Goal: Information Seeking & Learning: Learn about a topic

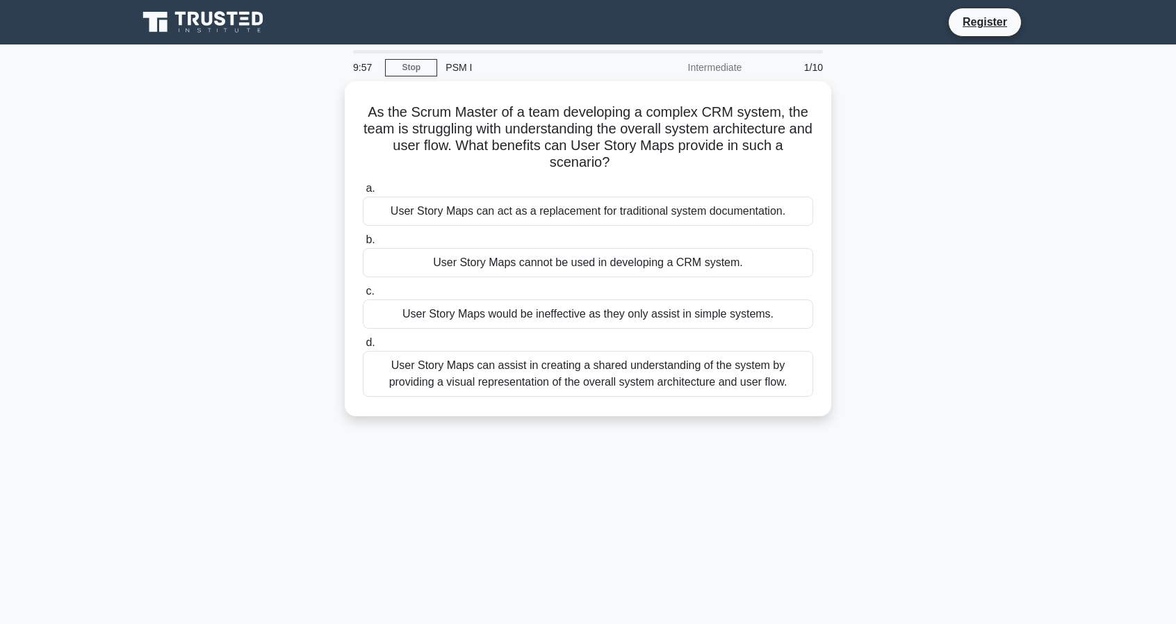
click at [1007, 283] on div "As the Scrum Master of a team developing a complex CRM system, the team is stru…" at bounding box center [588, 257] width 918 height 352
click at [989, 259] on div "As the Scrum Master of a team developing a complex CRM system, the team is stru…" at bounding box center [588, 257] width 918 height 352
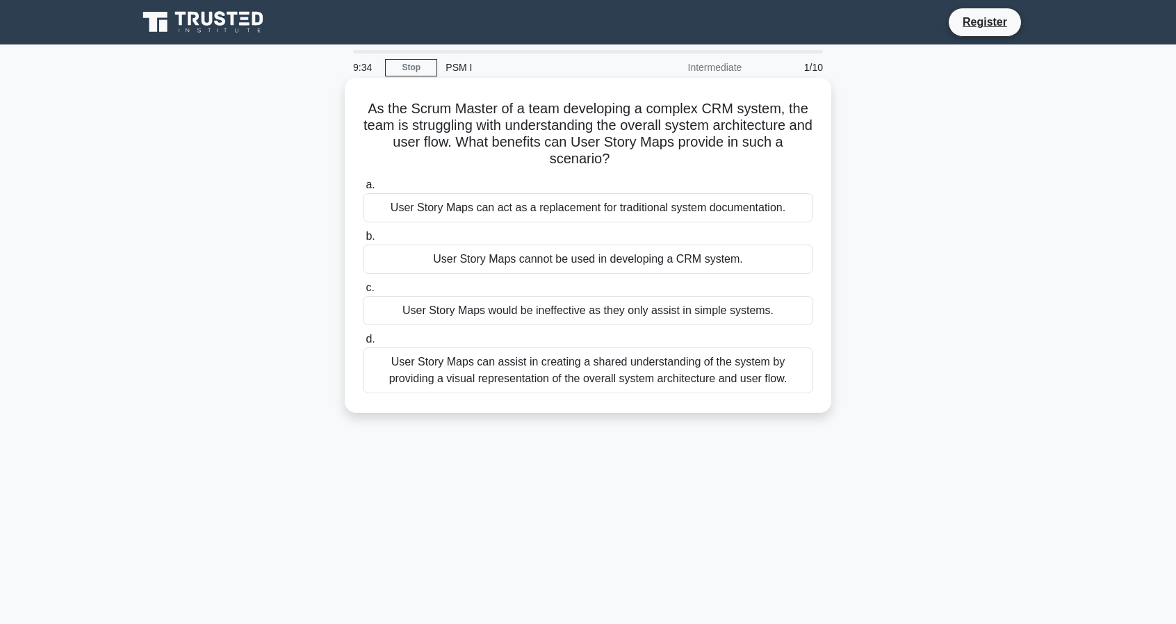
drag, startPoint x: 576, startPoint y: 131, endPoint x: 692, endPoint y: 166, distance: 121.9
click at [692, 166] on h5 "As the Scrum Master of a team developing a complex CRM system, the team is stru…" at bounding box center [588, 134] width 453 height 68
click at [752, 375] on div "User Story Maps can assist in creating a shared understanding of the system by …" at bounding box center [588, 371] width 451 height 46
click at [363, 344] on input "d. User Story Maps can assist in creating a shared understanding of the system …" at bounding box center [363, 339] width 0 height 9
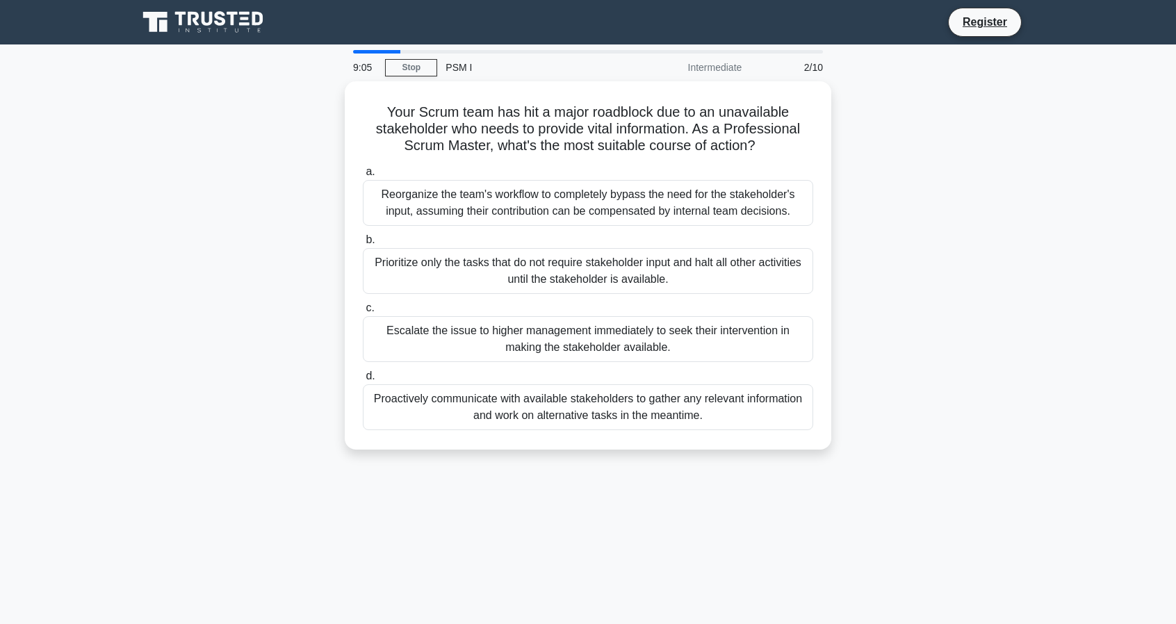
click at [451, 63] on div "PSM I" at bounding box center [532, 68] width 191 height 28
click at [704, 70] on div "Intermediate" at bounding box center [689, 68] width 122 height 28
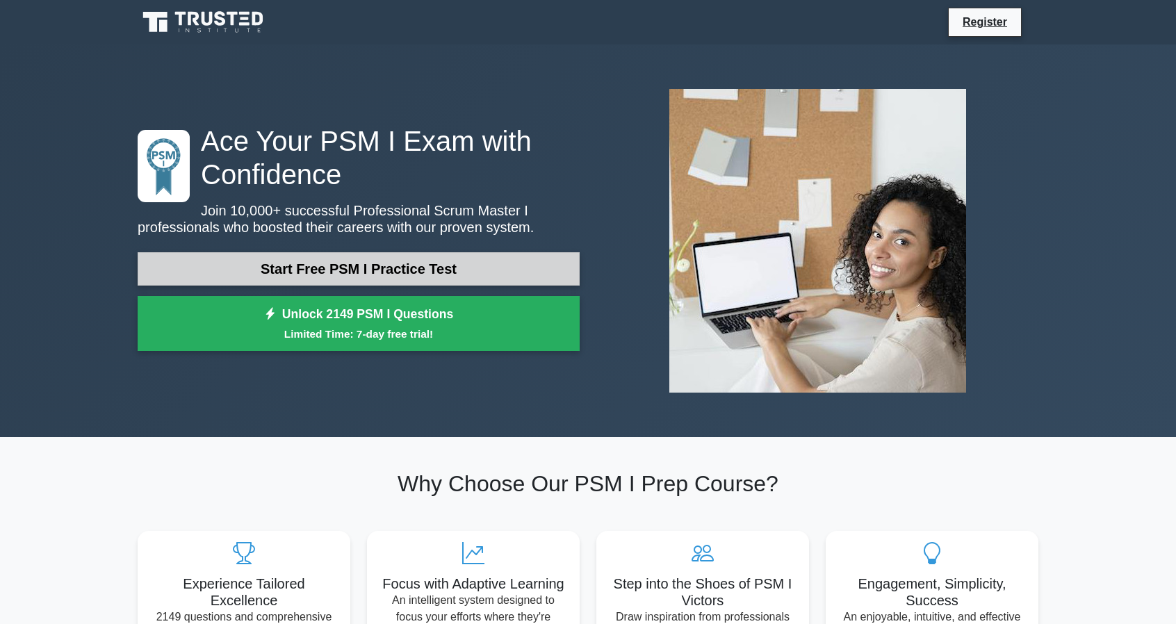
click at [445, 271] on link "Start Free PSM I Practice Test" at bounding box center [359, 268] width 442 height 33
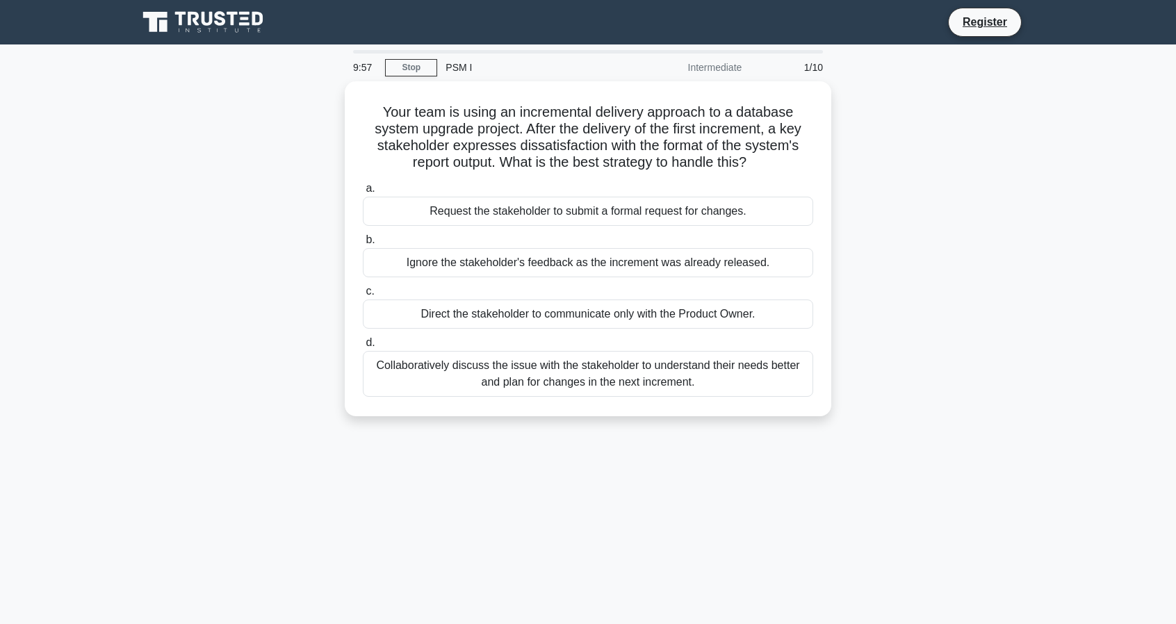
drag, startPoint x: 508, startPoint y: 243, endPoint x: 1060, endPoint y: 490, distance: 604.0
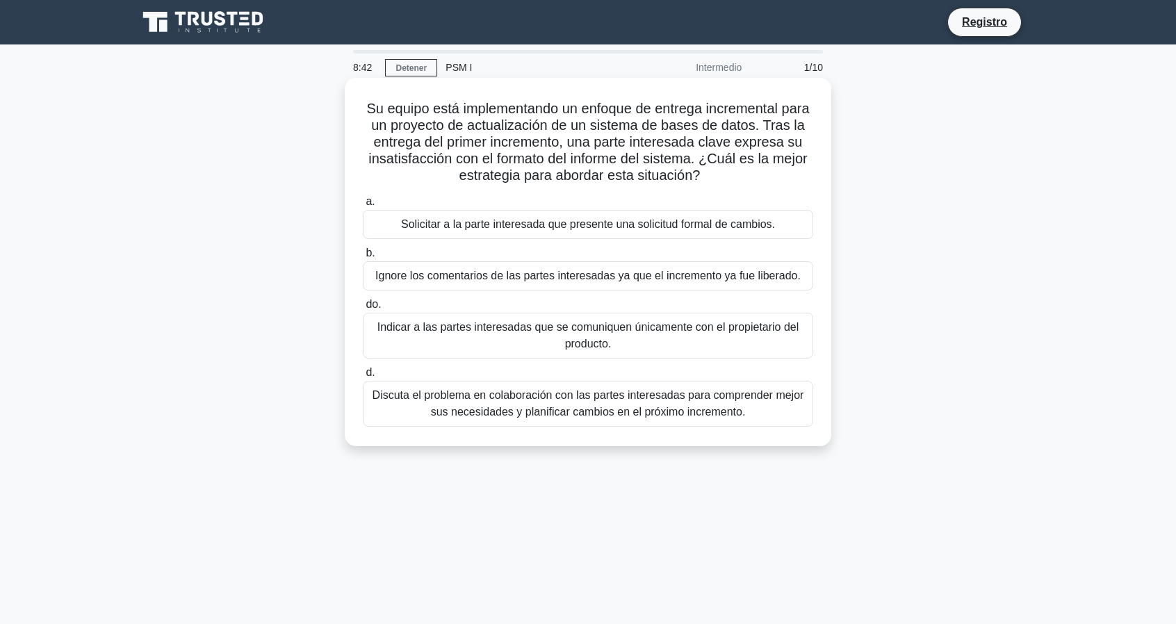
click at [715, 408] on font "Discuta el problema en colaboración con las partes interesadas para comprender …" at bounding box center [589, 403] width 432 height 29
click at [363, 378] on input "d. Discuta el problema en colaboración con las partes interesadas para comprend…" at bounding box center [363, 372] width 0 height 9
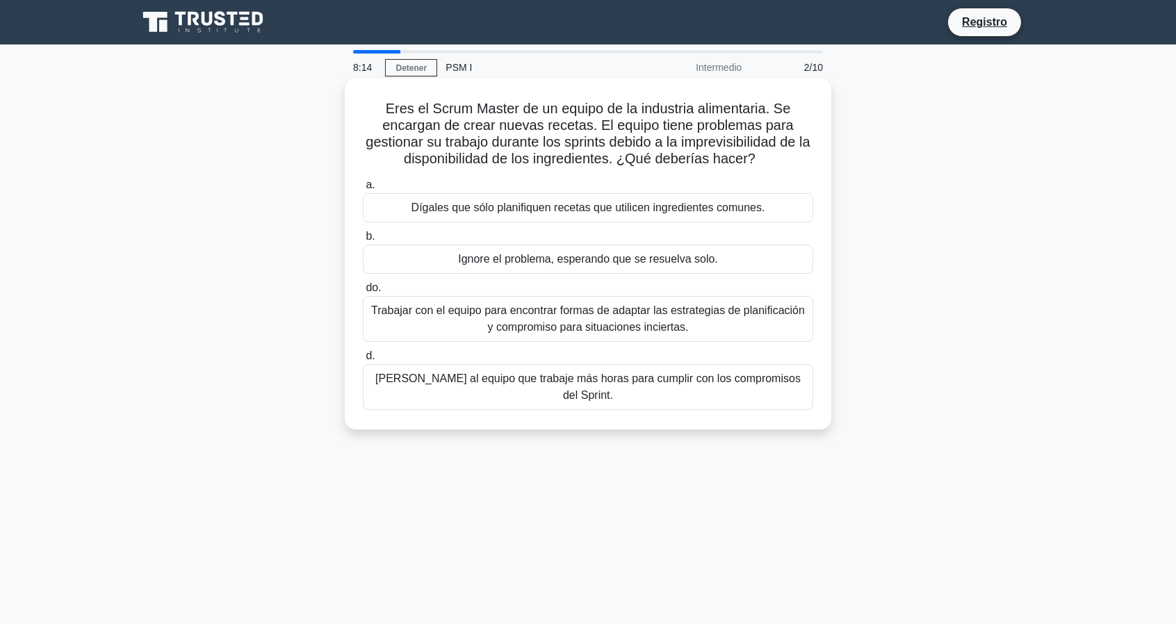
click at [519, 321] on font "Trabajar con el equipo para encontrar formas de adaptar las estrategias de plan…" at bounding box center [588, 319] width 434 height 29
click at [363, 293] on input "do. Trabajar con el equipo para encontrar formas de adaptar las estrategias de …" at bounding box center [363, 288] width 0 height 9
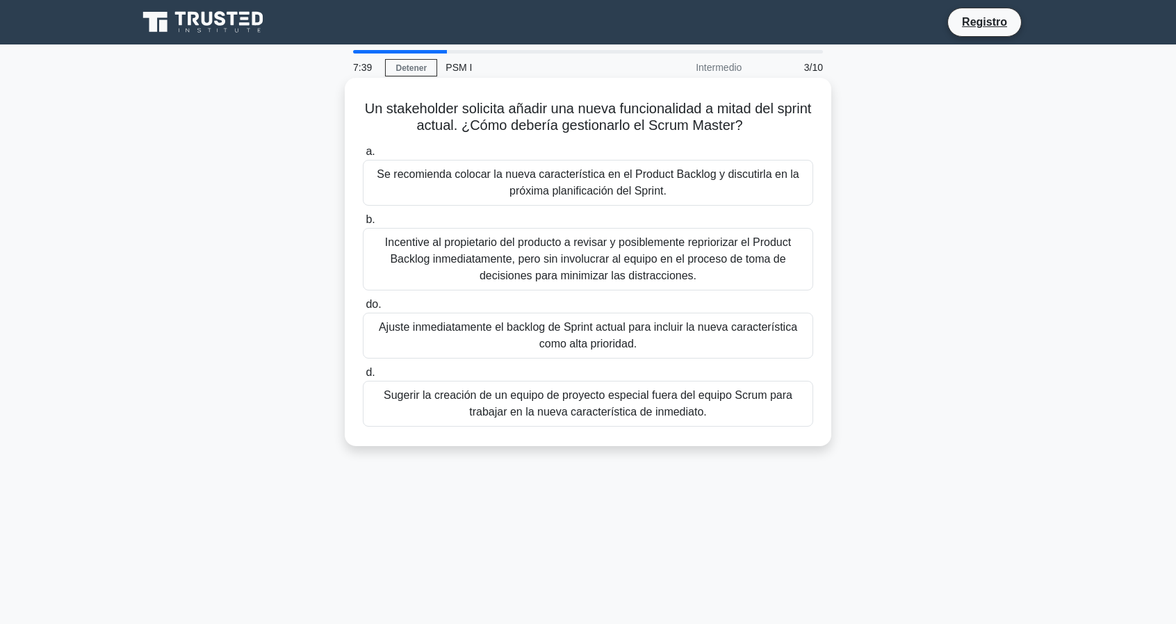
click at [702, 332] on font "Ajuste inmediatamente el backlog de Sprint actual para incluir la nueva caracte…" at bounding box center [588, 335] width 419 height 29
click at [363, 309] on input "do. Ajuste inmediatamente el backlog de Sprint actual para incluir la nueva car…" at bounding box center [363, 304] width 0 height 9
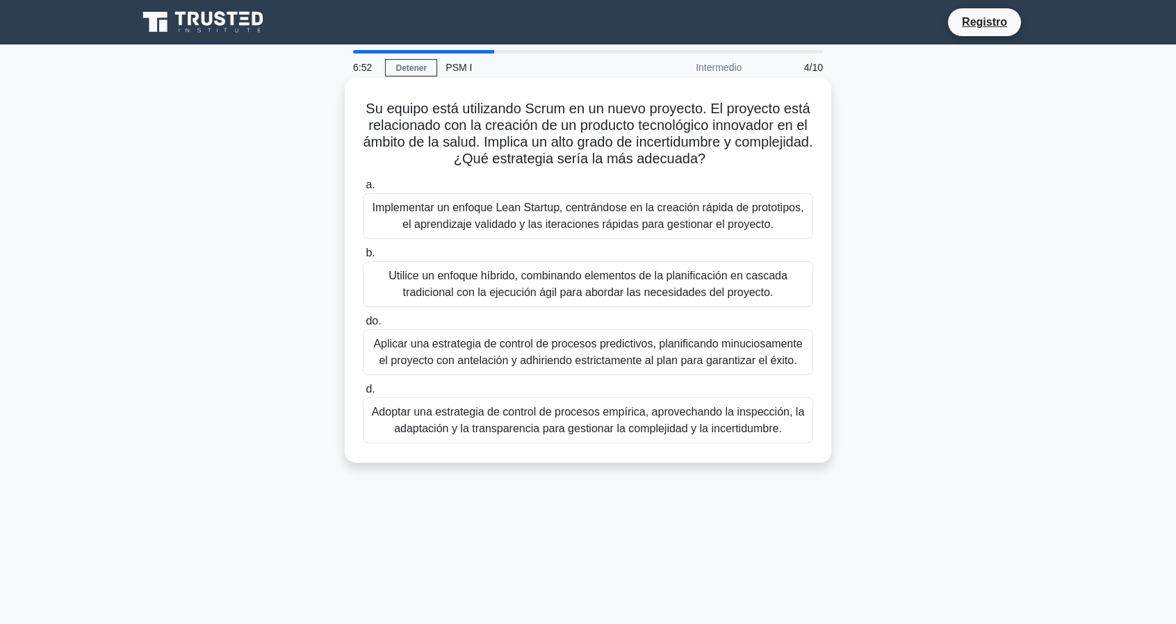
click at [615, 216] on font "Implementar un enfoque Lean Startup, centrándose en la creación rápida de proto…" at bounding box center [589, 216] width 432 height 29
click at [363, 190] on input "a. Implementar un enfoque Lean Startup, centrándose en la creación rápida de pr…" at bounding box center [363, 185] width 0 height 9
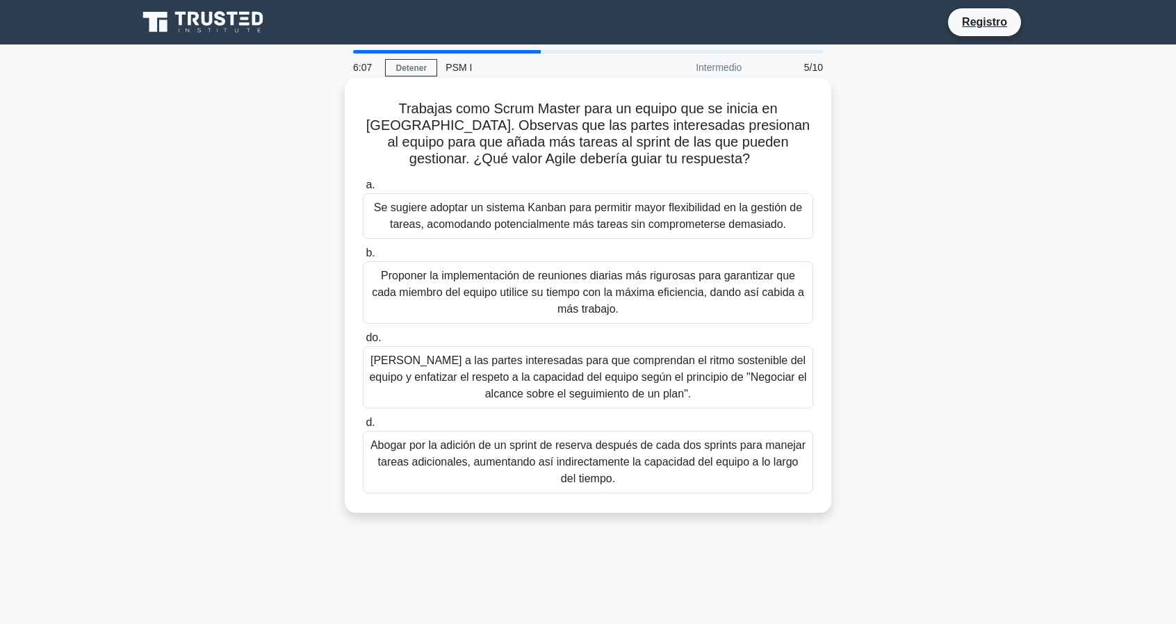
click at [532, 387] on font "Guiar a las partes interesadas para que comprendan el ritmo sostenible del equi…" at bounding box center [587, 377] width 437 height 45
click at [363, 343] on input "do. Guiar a las partes interesadas para que comprendan el ritmo sostenible del …" at bounding box center [363, 338] width 0 height 9
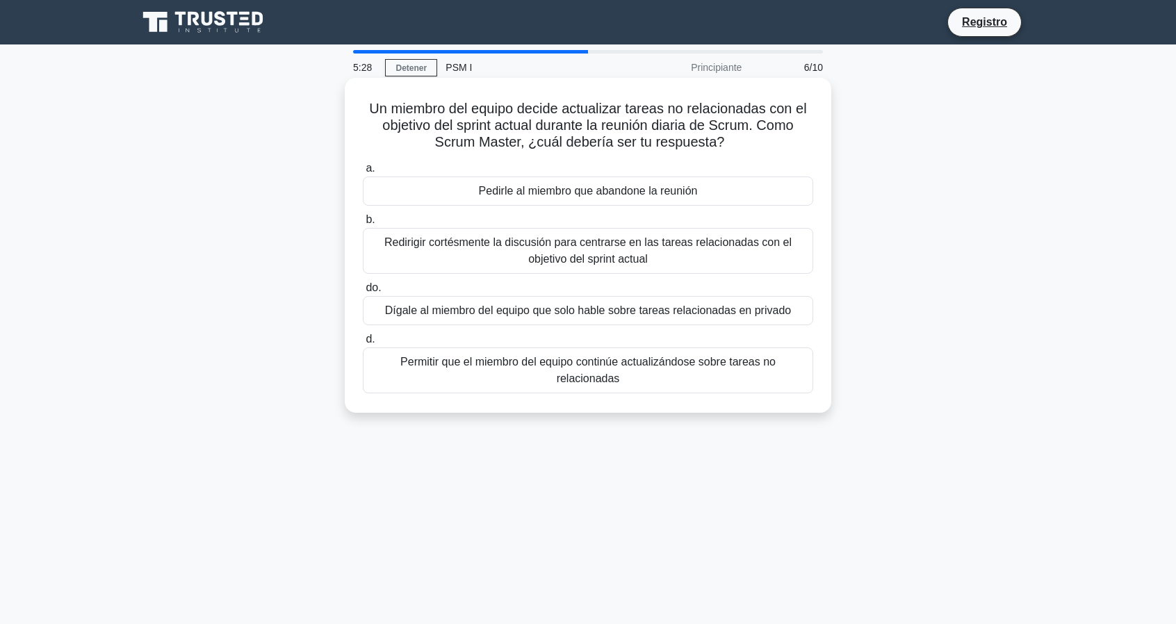
click at [720, 248] on font "Redirigir cortésmente la discusión para centrarse en las tareas relacionadas co…" at bounding box center [587, 250] width 407 height 29
click at [363, 225] on input "b. Redirigir cortésmente la discusión para centrarse en las tareas relacionadas…" at bounding box center [363, 220] width 0 height 9
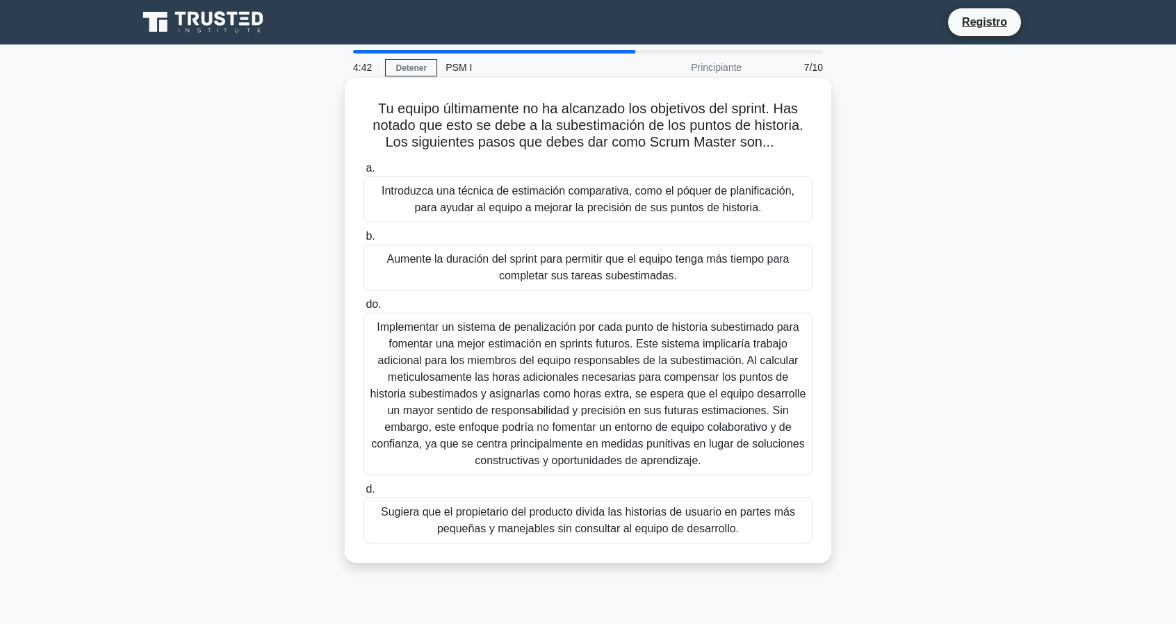
click at [537, 202] on font "Introduzca una técnica de estimación comparativa, como el póquer de planificaci…" at bounding box center [588, 199] width 413 height 29
click at [363, 173] on input "a. Introduzca una técnica de estimación comparativa, como el póquer de planific…" at bounding box center [363, 168] width 0 height 9
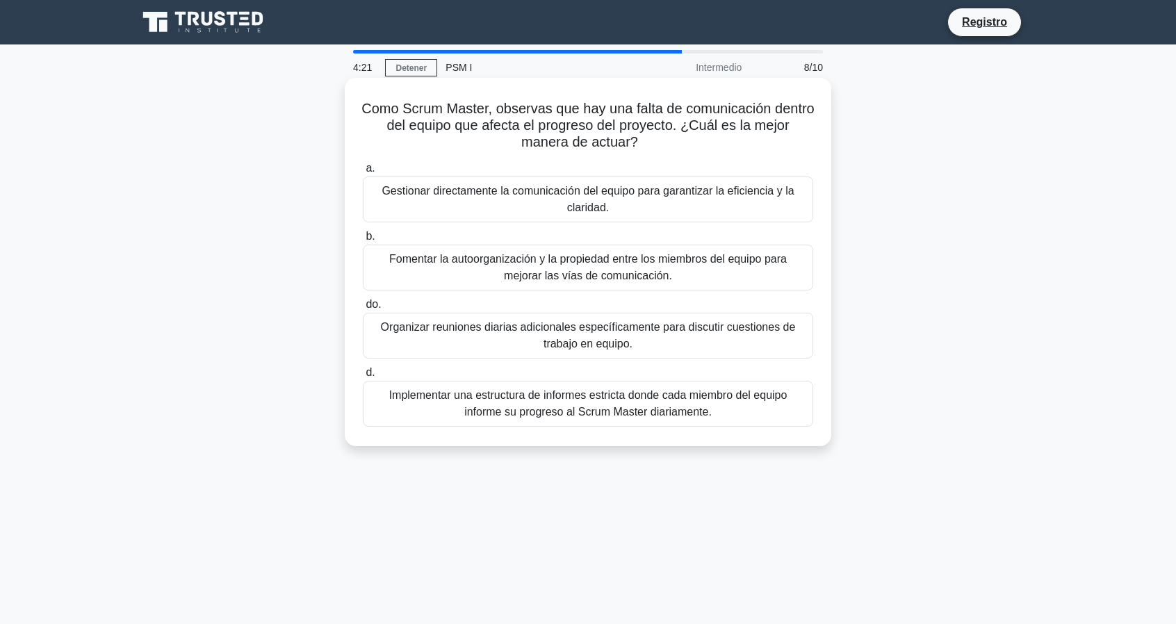
click at [442, 275] on font "Fomentar la autoorganización y la propiedad entre los miembros del equipo para …" at bounding box center [588, 267] width 438 height 33
click at [363, 241] on input "b. Fomentar la autoorganización y la propiedad entre los miembros del equipo pa…" at bounding box center [363, 236] width 0 height 9
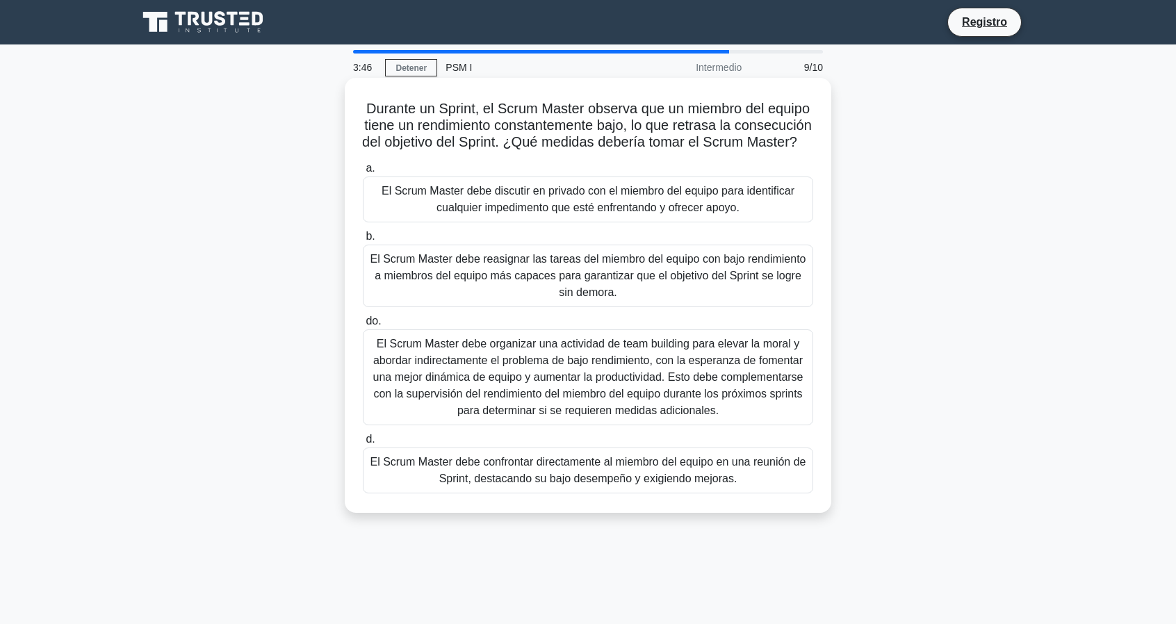
click at [745, 216] on font "El Scrum Master debe discutir en privado con el miembro del equipo para identif…" at bounding box center [588, 199] width 438 height 33
click at [363, 173] on input "a. El Scrum Master debe discutir en privado con el miembro del equipo para iden…" at bounding box center [363, 168] width 0 height 9
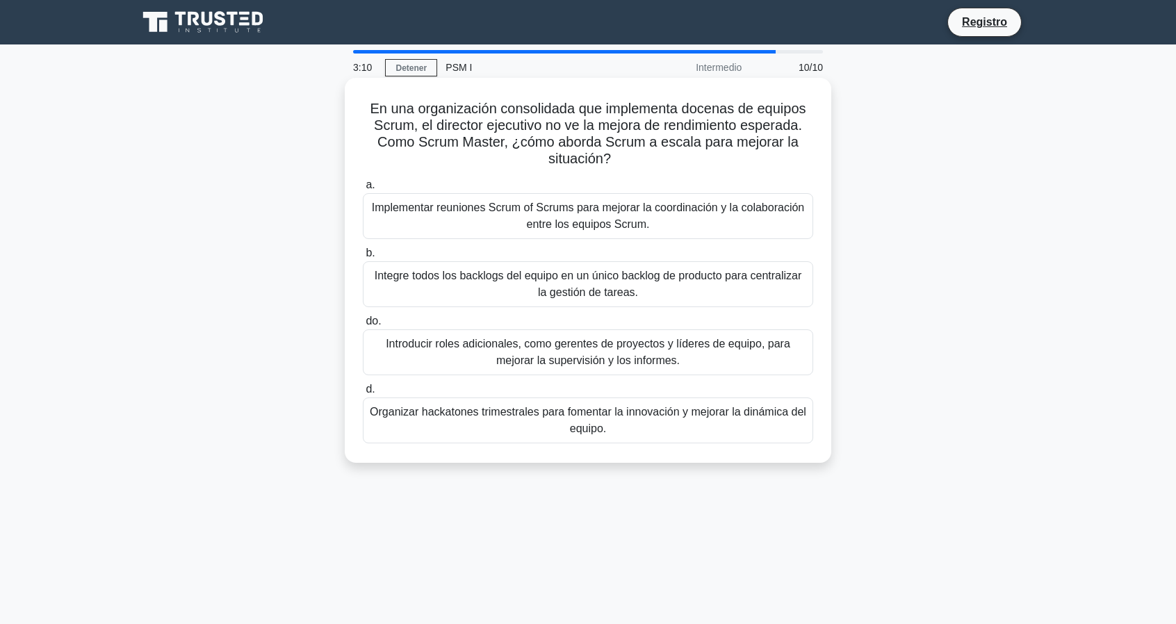
click at [452, 227] on font "Implementar reuniones Scrum of Scrums para mejorar la coordinación y la colabor…" at bounding box center [588, 216] width 438 height 33
click at [363, 190] on input "a. Implementar reuniones Scrum of Scrums para mejorar la coordinación y la cola…" at bounding box center [363, 185] width 0 height 9
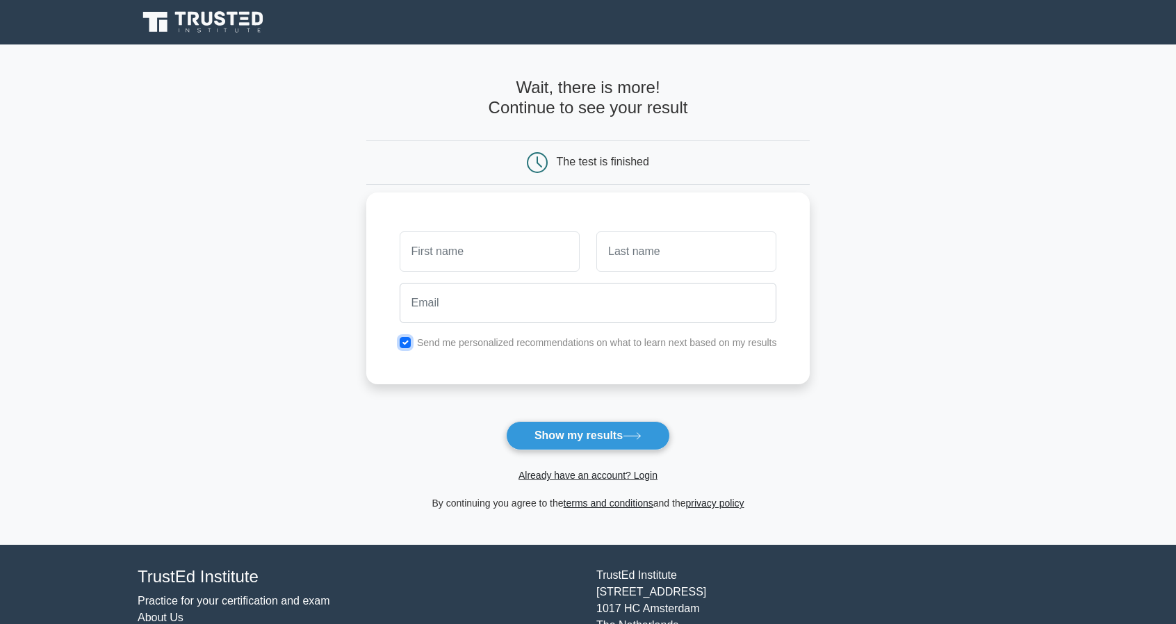
click at [405, 344] on input "checkbox" at bounding box center [405, 342] width 11 height 11
checkbox input "false"
click at [569, 432] on button "Show my results" at bounding box center [588, 435] width 164 height 29
type input "[PERSON_NAME]"
click at [668, 258] on input "text" at bounding box center [687, 252] width 180 height 40
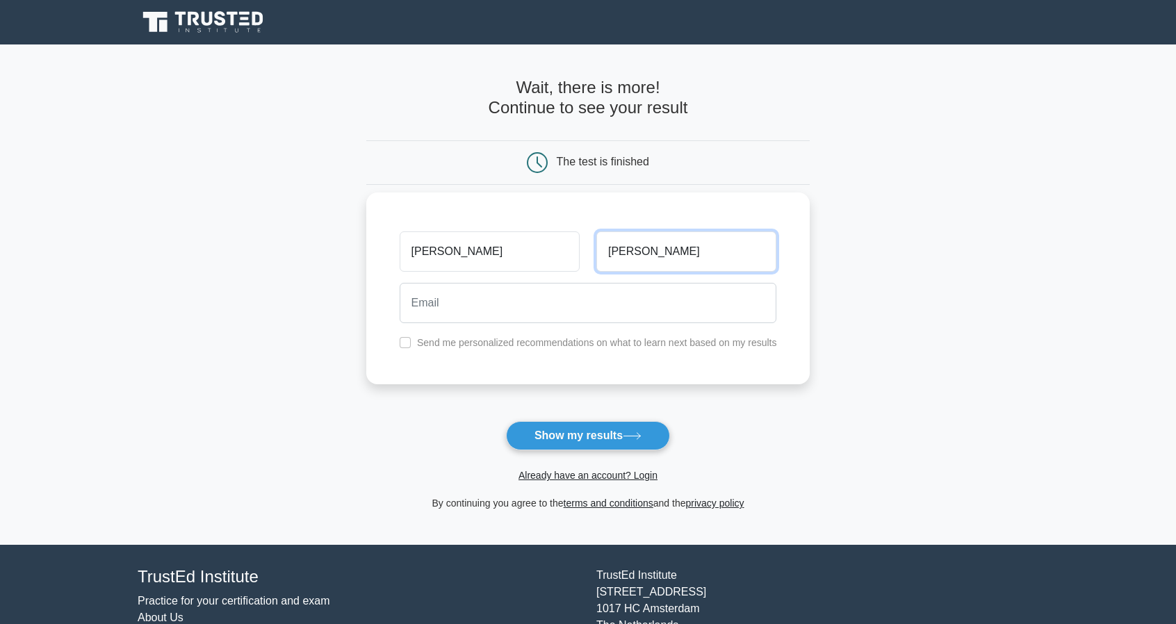
type input "[PERSON_NAME]"
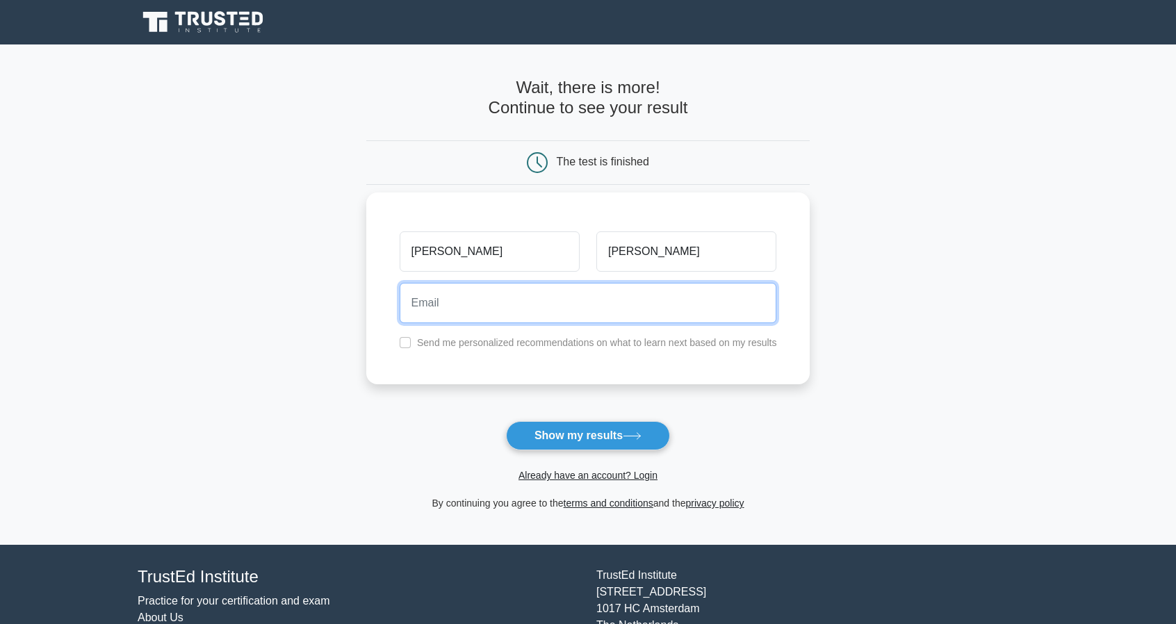
click at [547, 309] on input "email" at bounding box center [589, 303] width 378 height 40
type input "a@[DOMAIN_NAME]"
click at [506, 421] on button "Show my results" at bounding box center [588, 435] width 164 height 29
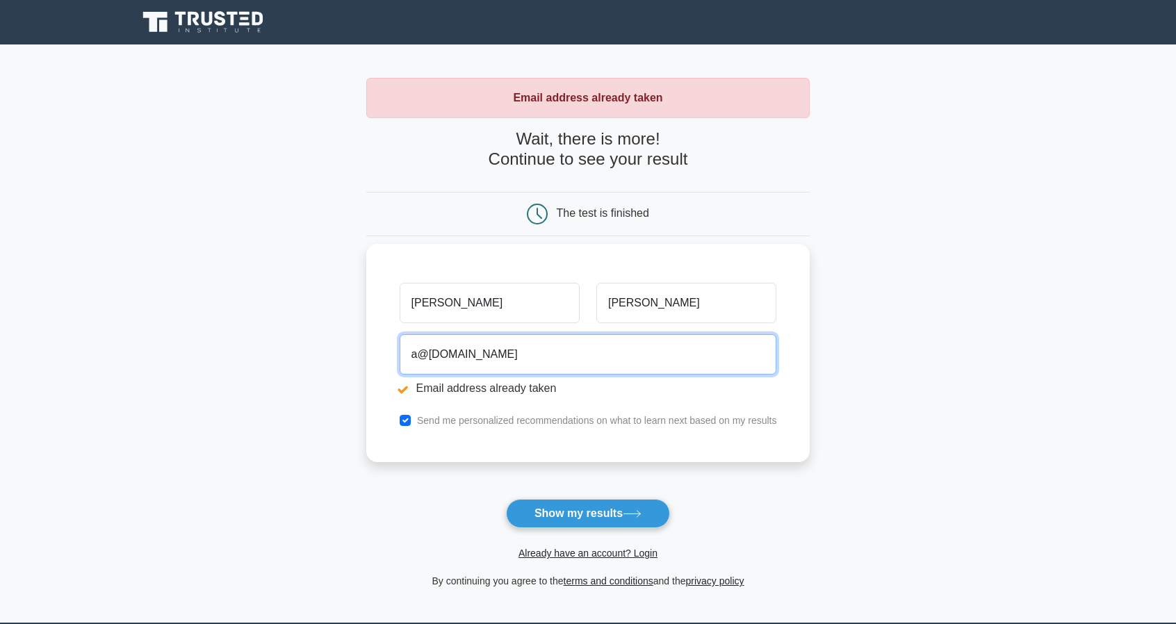
click at [436, 360] on input "a@a.cl" at bounding box center [589, 354] width 378 height 40
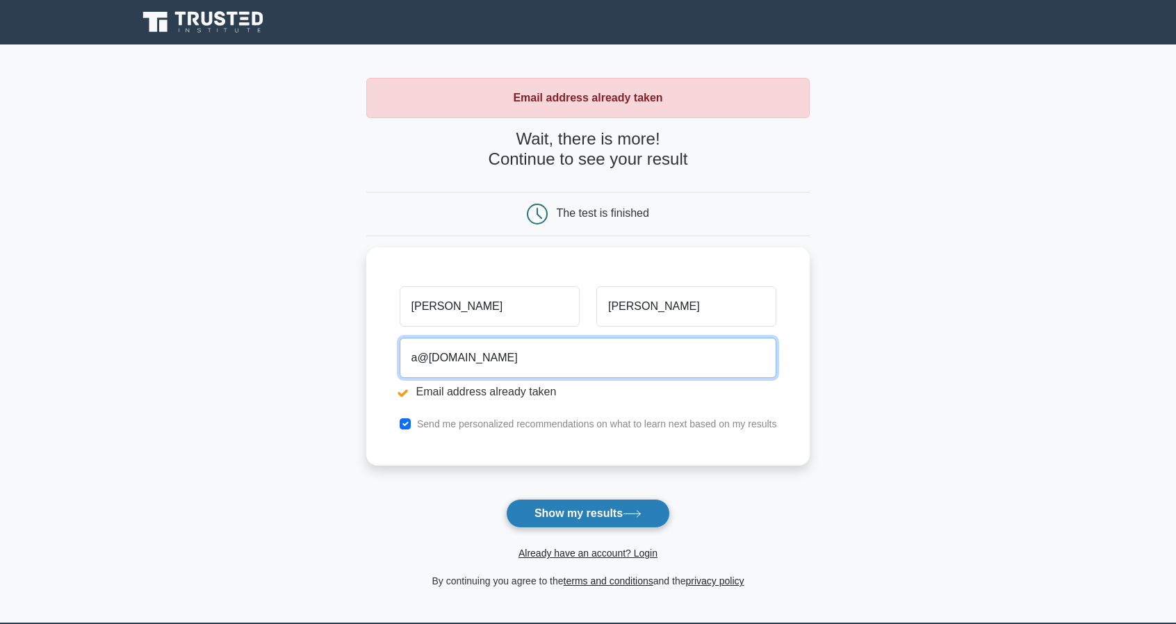
type input "a@aaaaa.cl"
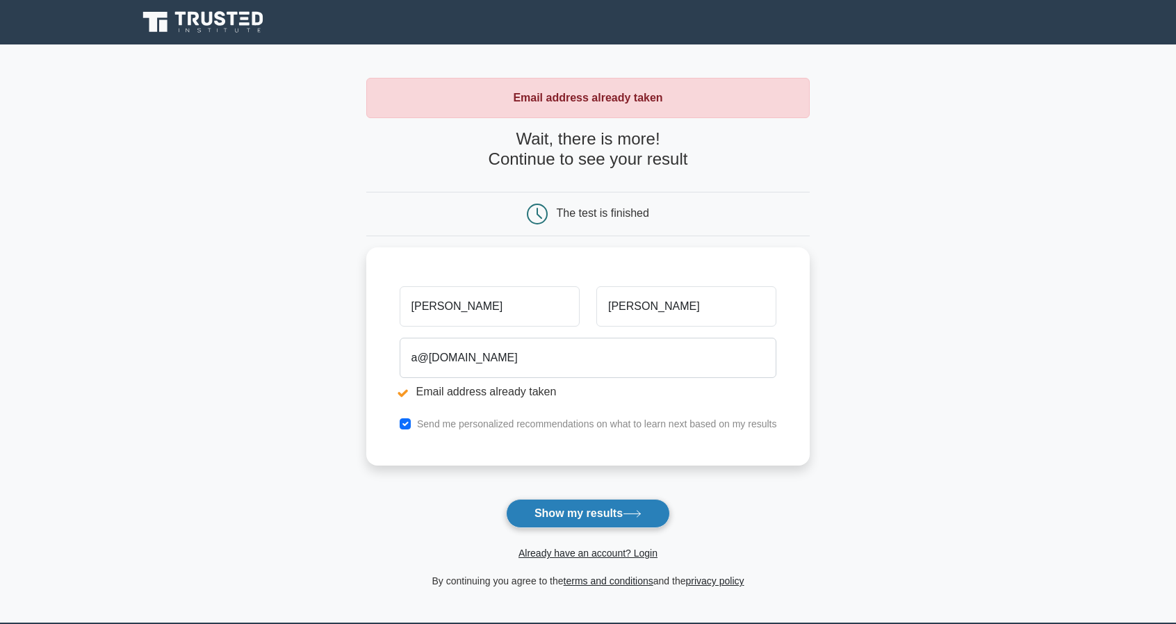
click at [577, 510] on button "Show my results" at bounding box center [588, 513] width 164 height 29
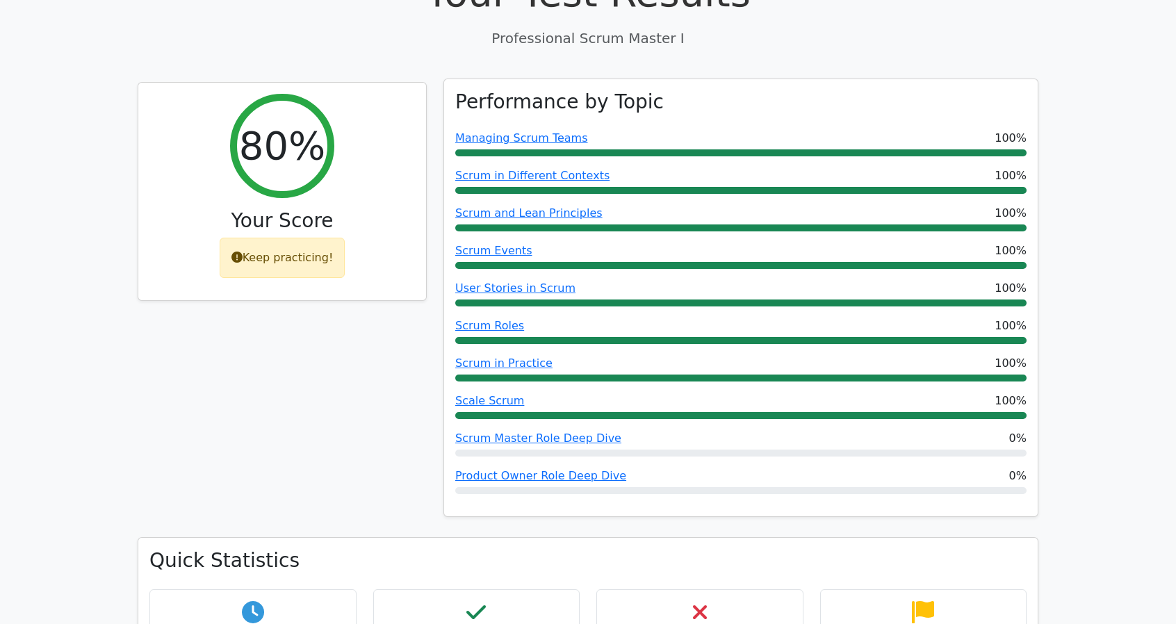
scroll to position [626, 0]
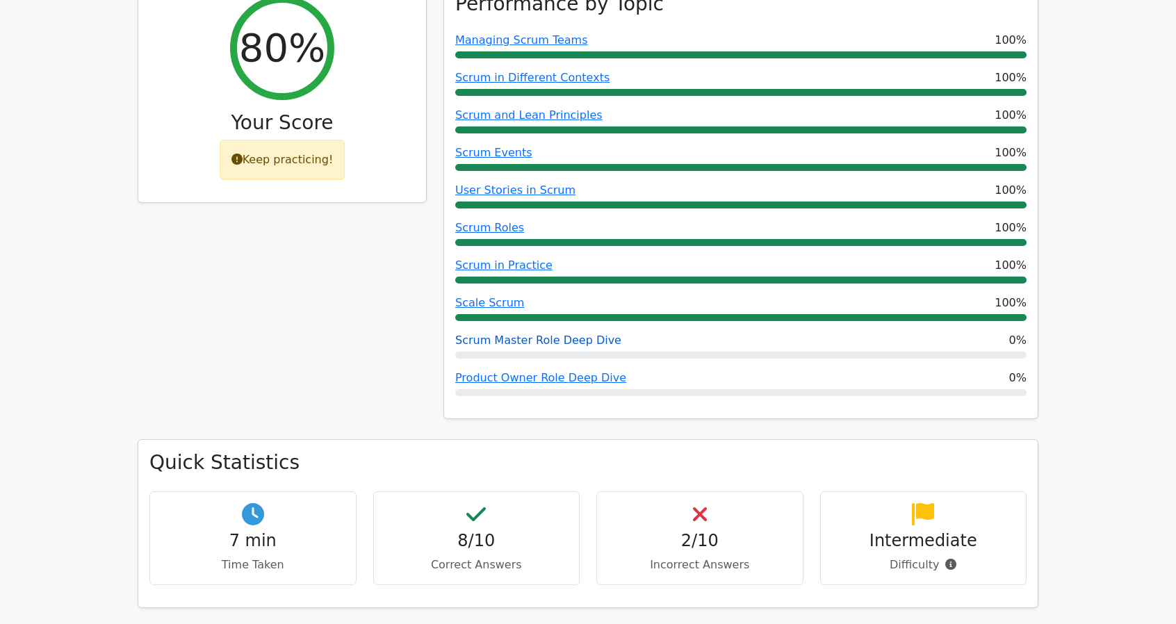
click at [580, 334] on link "Scrum Master Role Deep Dive" at bounding box center [538, 340] width 166 height 13
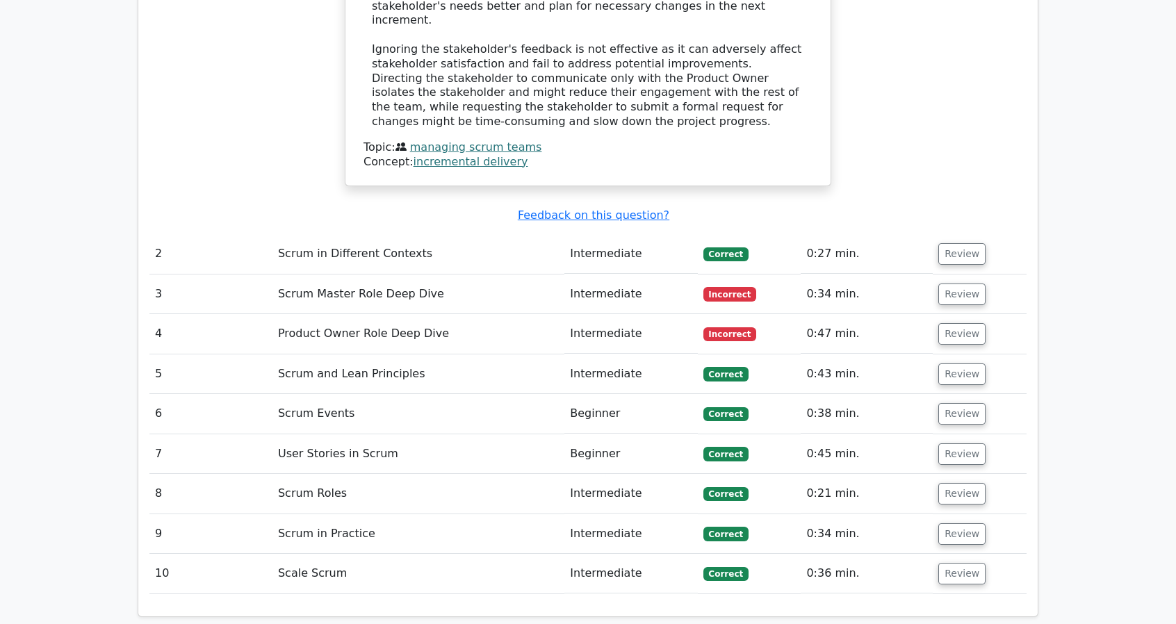
scroll to position [1808, 0]
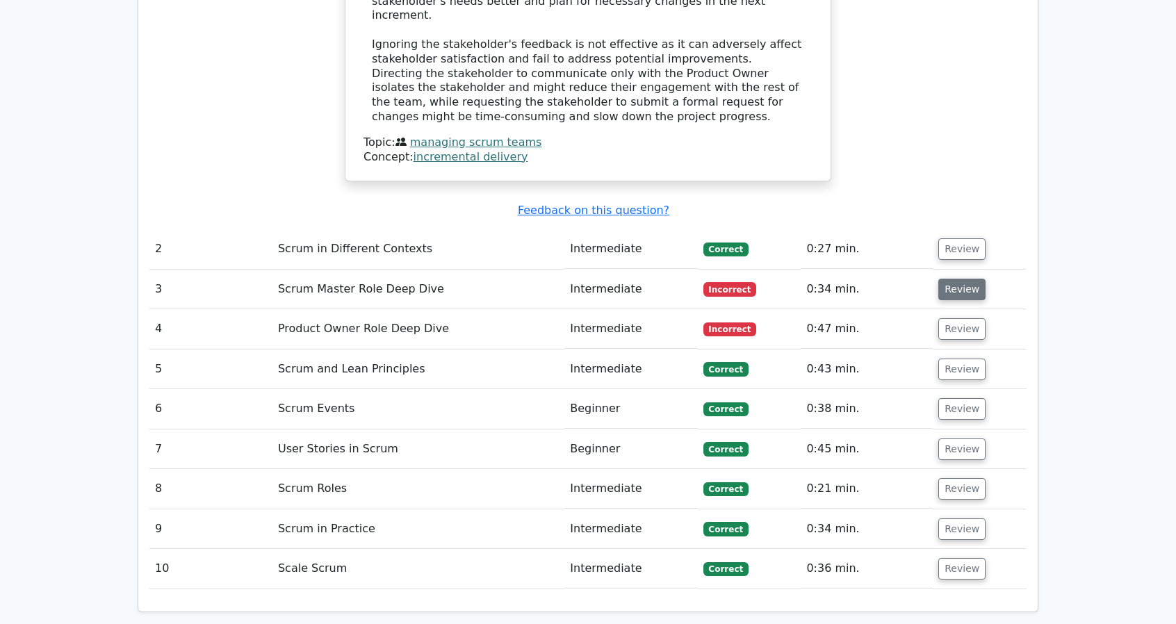
click at [963, 279] on button "Review" at bounding box center [962, 290] width 47 height 22
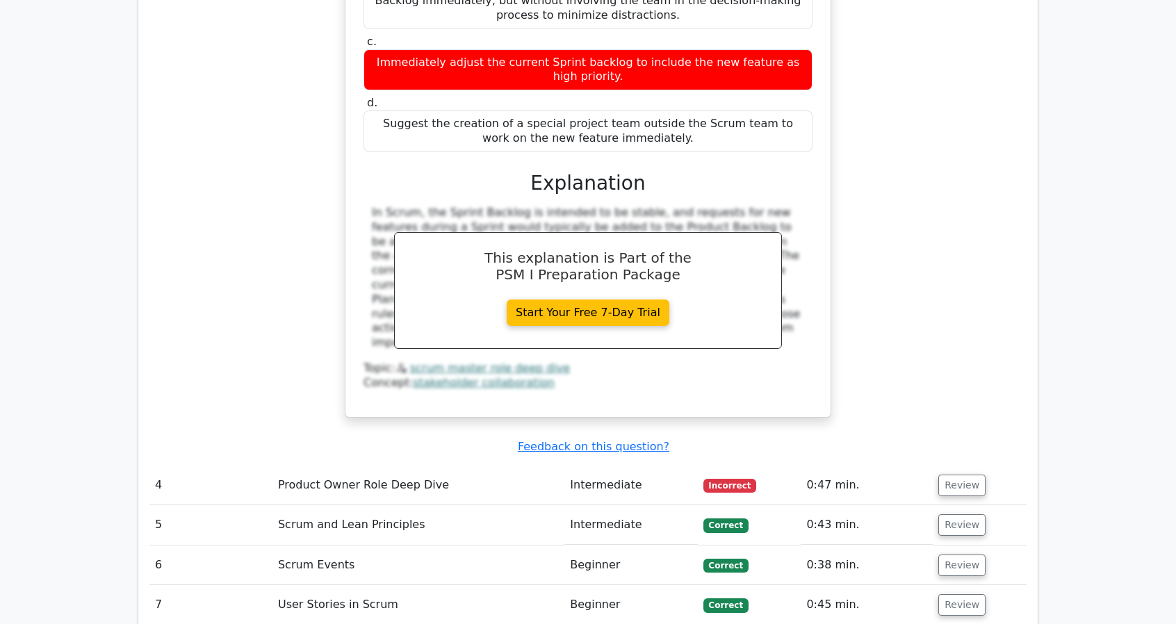
scroll to position [2433, 0]
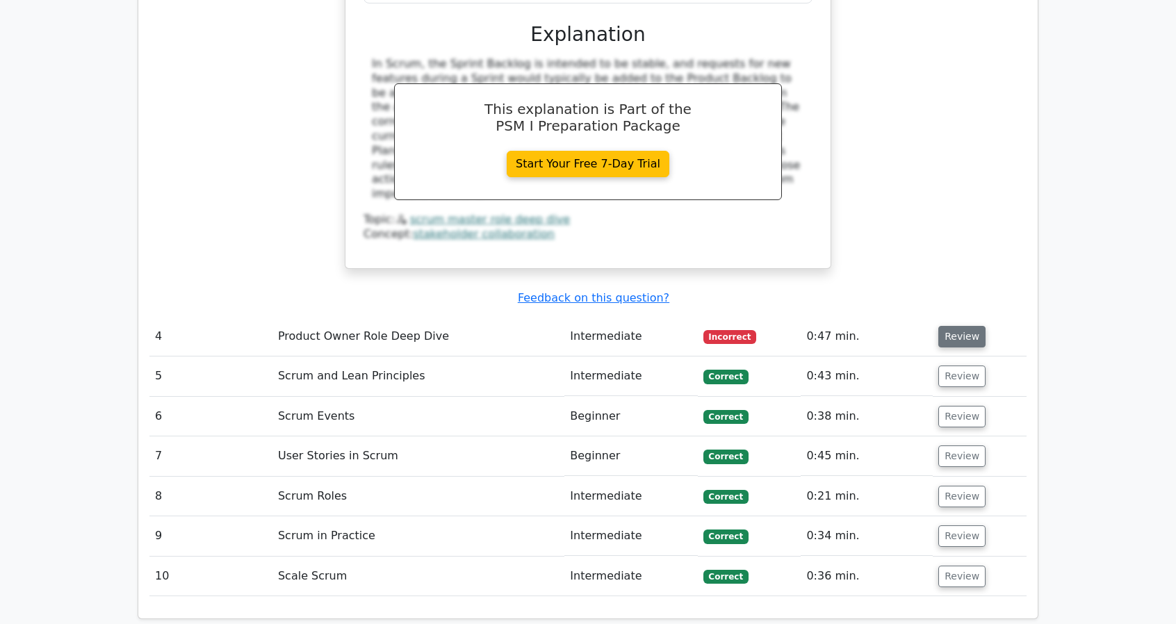
click at [953, 326] on button "Review" at bounding box center [962, 337] width 47 height 22
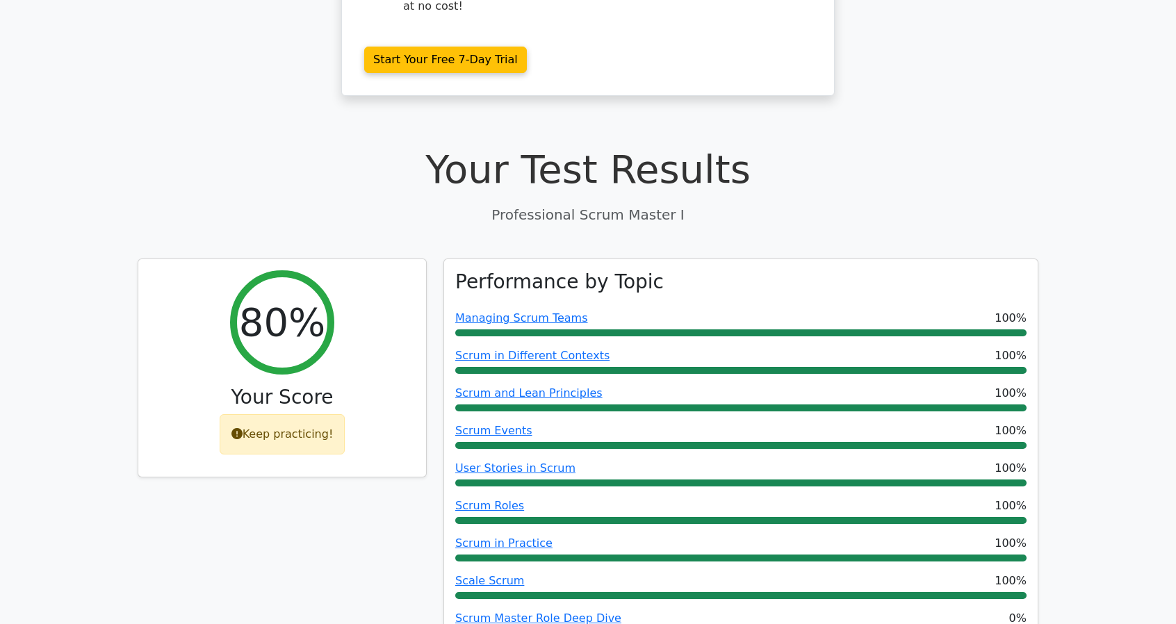
scroll to position [0, 0]
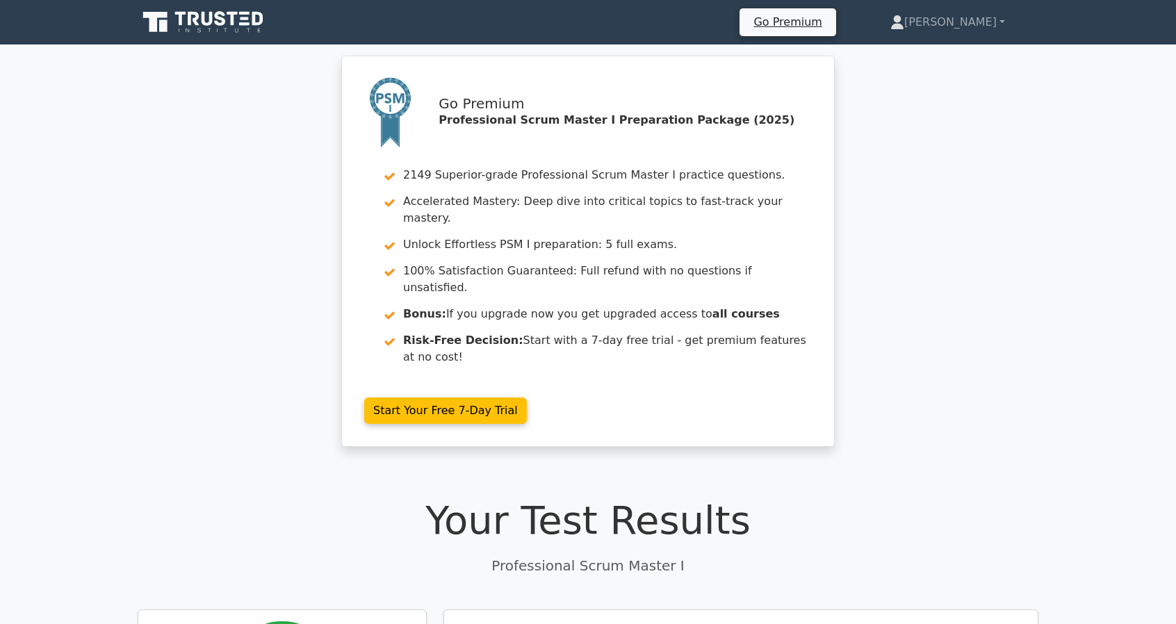
drag, startPoint x: 1060, startPoint y: 326, endPoint x: 1019, endPoint y: -84, distance: 412.2
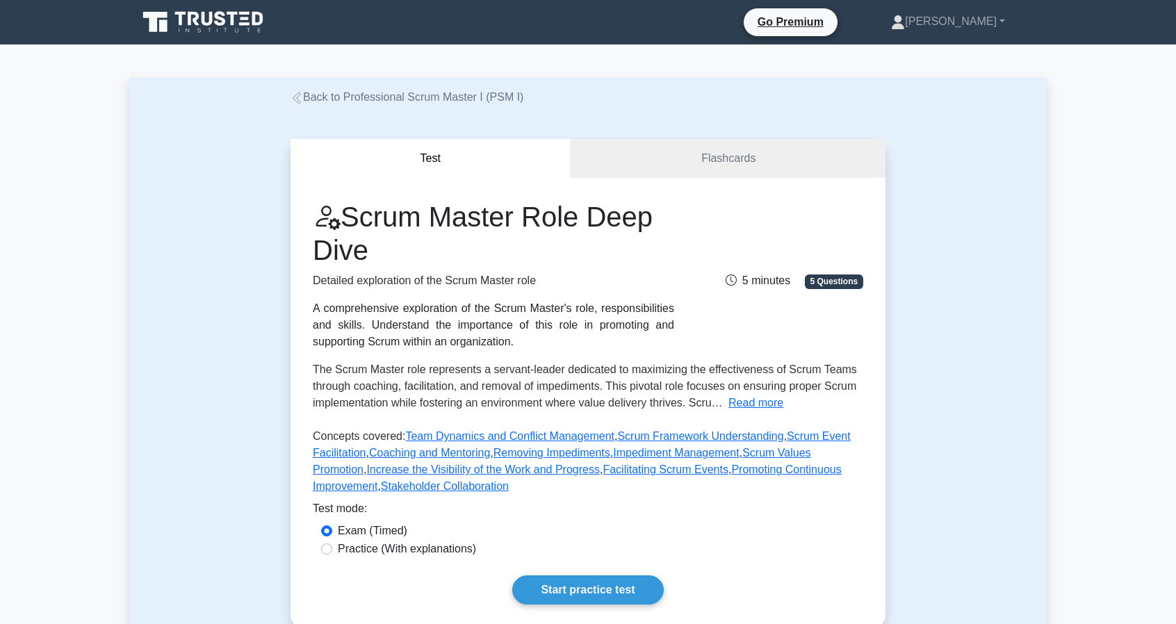
scroll to position [70, 0]
